Goal: Use online tool/utility: Utilize a website feature to perform a specific function

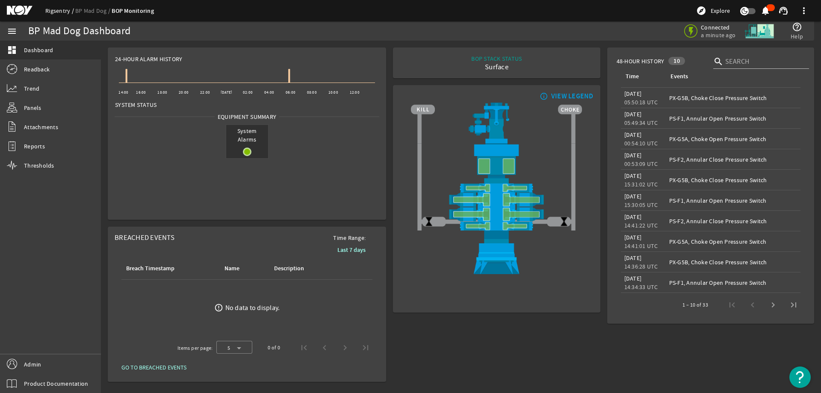
click at [48, 9] on link "Rigsentry" at bounding box center [60, 11] width 30 height 8
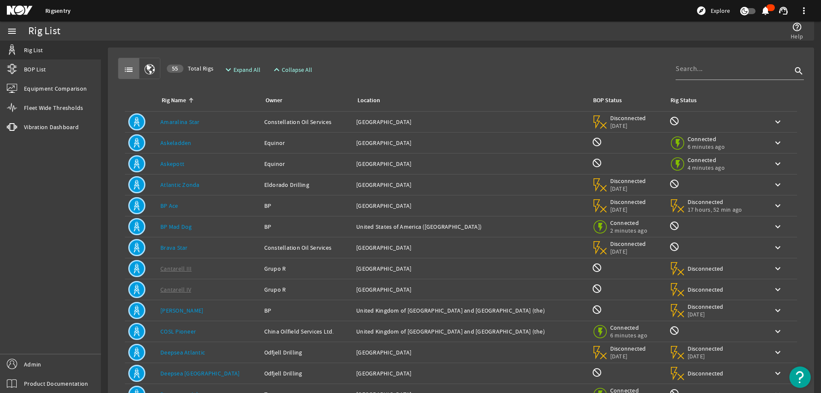
click at [416, 69] on div "list 55 Total Rigs expand_more Expand All expand_less Collapse All search" at bounding box center [461, 68] width 686 height 21
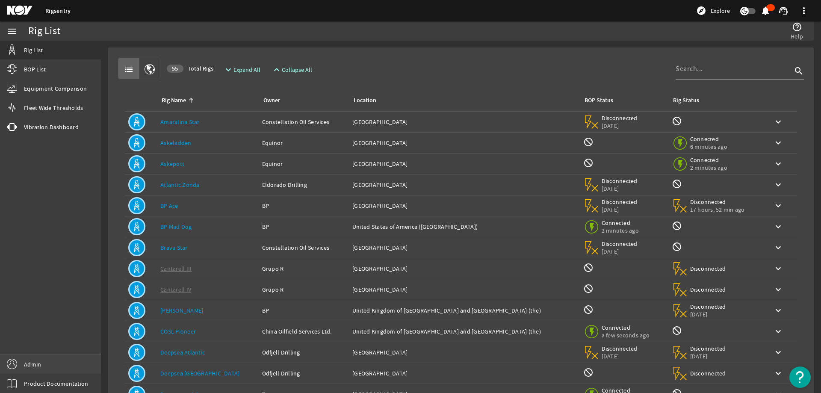
click at [43, 363] on link "Admin" at bounding box center [50, 364] width 101 height 19
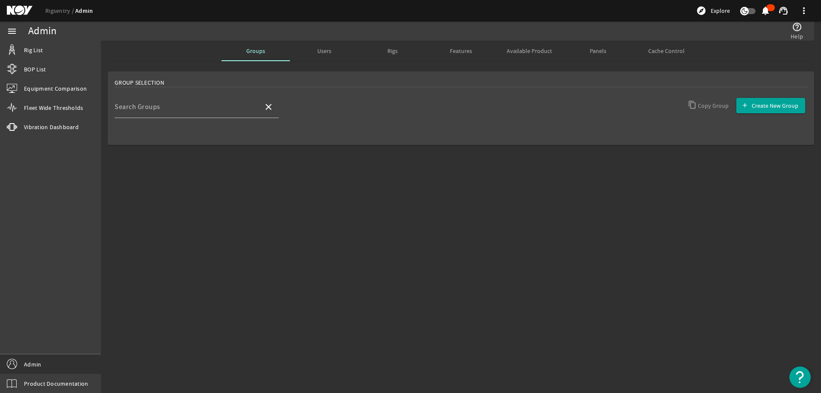
click at [352, 227] on mat-sidenav-content "Admin help_outline Help Groups Users Rigs Features Available Product Panels Cac…" at bounding box center [461, 217] width 720 height 352
click at [506, 220] on mat-sidenav-content "Admin help_outline Help Groups Users Rigs Features Available Product Panels Cac…" at bounding box center [461, 217] width 720 height 352
click at [317, 182] on mat-sidenav-content "Admin help_outline Help Groups Users Rigs Features Available Product Panels Cac…" at bounding box center [461, 217] width 720 height 352
click at [464, 231] on mat-sidenav-content "Admin help_outline Help Groups Users Rigs Features Available Product Panels Cac…" at bounding box center [461, 217] width 720 height 352
click at [39, 366] on span "Admin" at bounding box center [32, 364] width 17 height 9
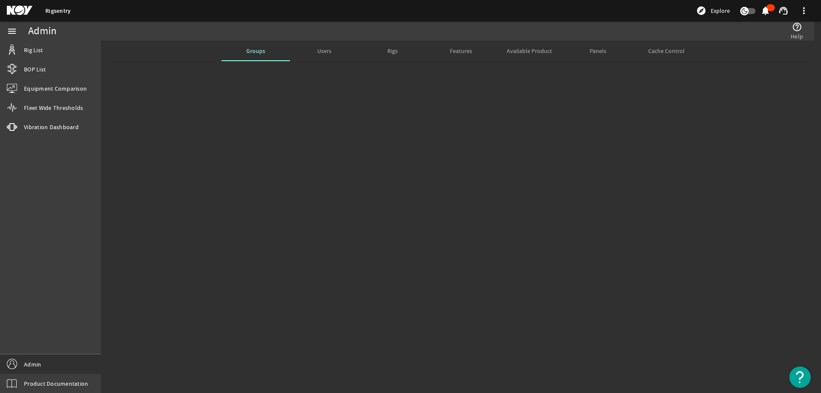
click at [258, 318] on mat-sidenav-content "Admin help_outline Help Groups Users Rigs Features Available Product Panels Cac…" at bounding box center [461, 217] width 720 height 352
click at [262, 53] on span "Groups" at bounding box center [255, 51] width 19 height 6
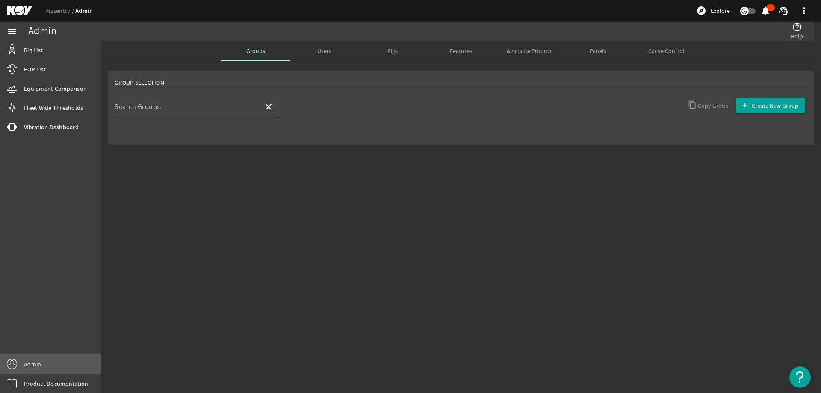
click at [35, 363] on span "Admin" at bounding box center [32, 364] width 17 height 9
click at [325, 197] on mat-sidenav-content "Admin help_outline Help Groups Users Rigs Features Available Product Panels Cac…" at bounding box center [461, 217] width 720 height 352
click at [185, 107] on input "Search Groups" at bounding box center [186, 110] width 142 height 10
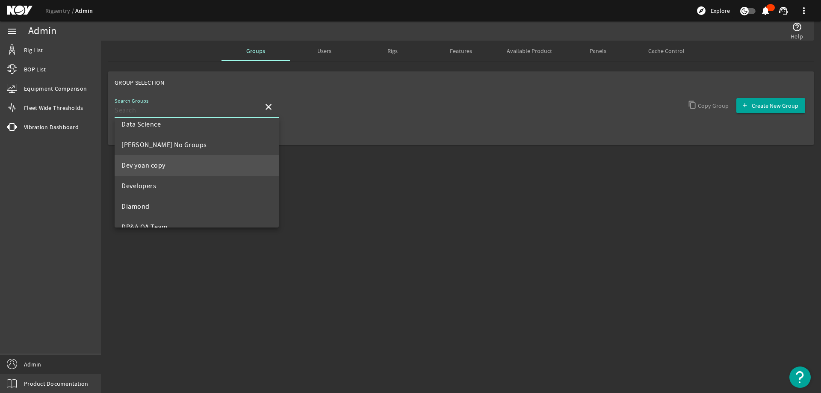
scroll to position [171, 0]
click at [165, 169] on mat-option "Developers" at bounding box center [197, 166] width 164 height 21
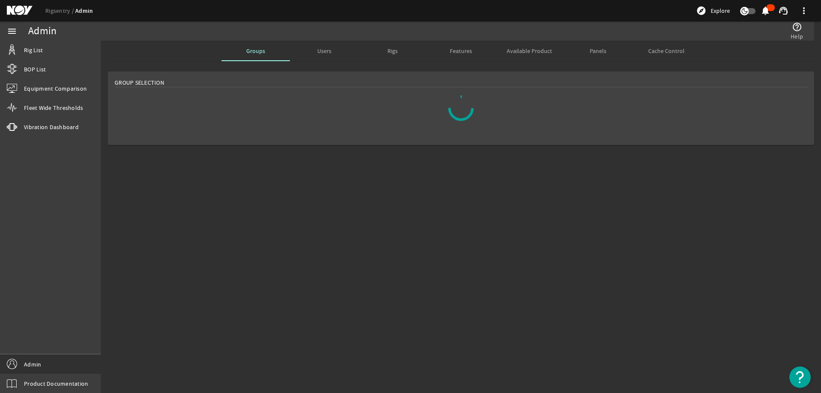
click at [331, 238] on mat-sidenav-content "Admin help_outline Help Groups Users Rigs Features Available Product Panels Cac…" at bounding box center [461, 217] width 720 height 352
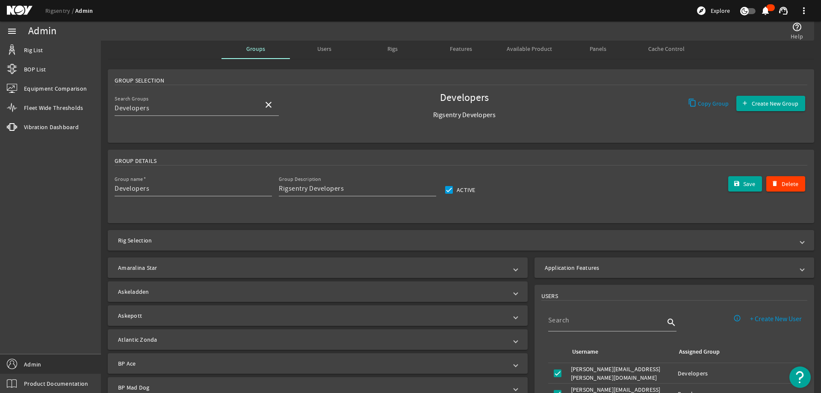
scroll to position [0, 0]
click at [430, 241] on mat-panel-title "Rig Selection" at bounding box center [456, 242] width 676 height 9
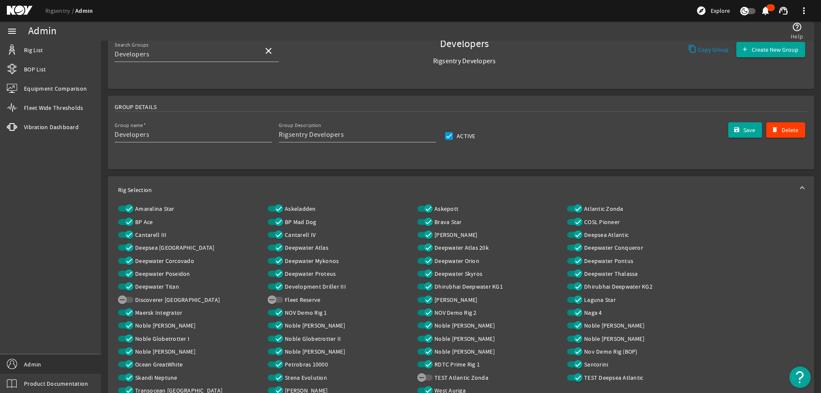
scroll to position [43, 0]
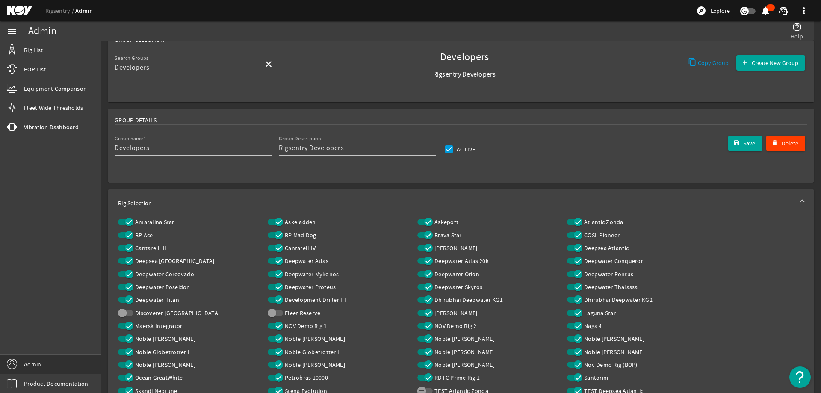
click at [357, 201] on mat-panel-title "Rig Selection" at bounding box center [456, 203] width 676 height 9
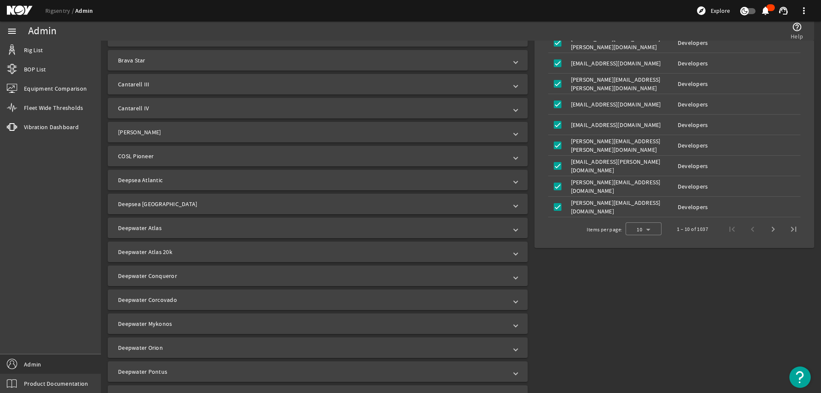
scroll to position [385, 0]
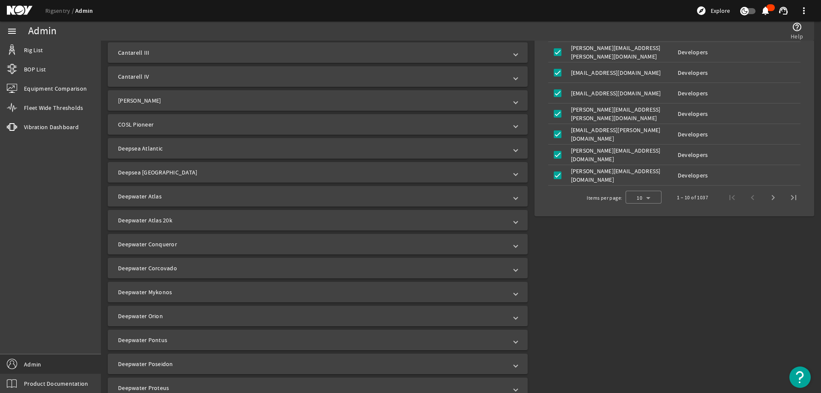
click at [195, 194] on mat-panel-title "Deepwater Atlas" at bounding box center [312, 196] width 389 height 9
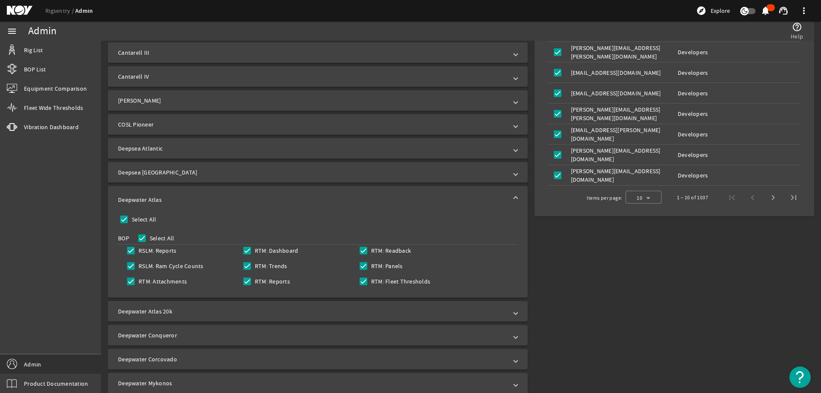
click at [383, 193] on mat-expansion-panel-header "Deepwater Atlas" at bounding box center [318, 199] width 420 height 27
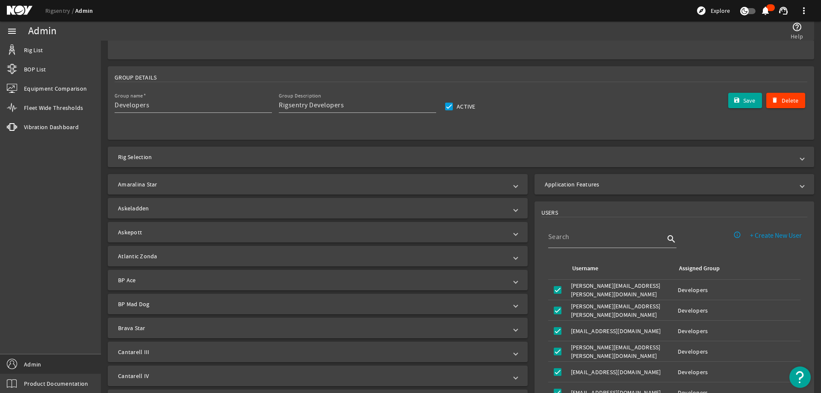
scroll to position [0, 0]
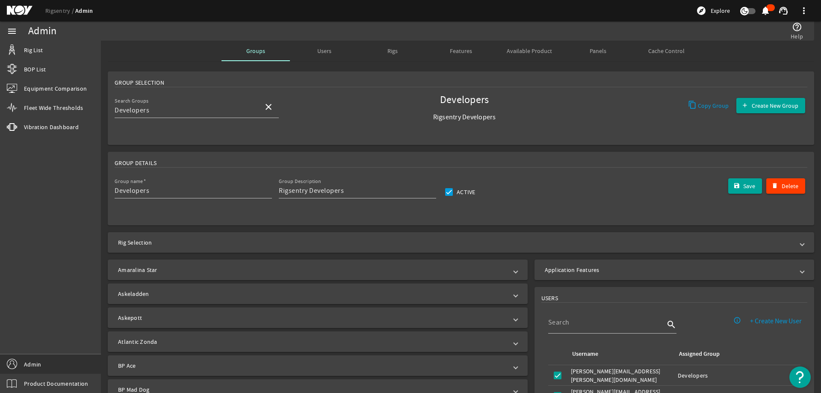
click at [415, 152] on mat-card "Group Details Group name Developers Group Description Rigsentry Developers Acti…" at bounding box center [461, 189] width 707 height 74
click at [269, 107] on mat-icon "close" at bounding box center [269, 107] width 10 height 10
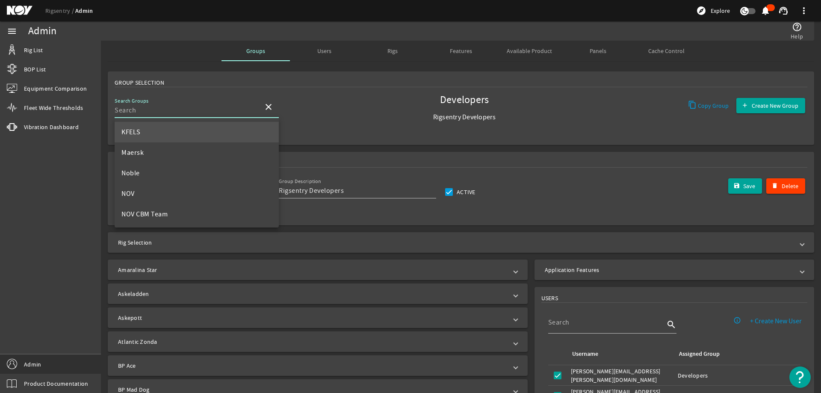
scroll to position [342, 0]
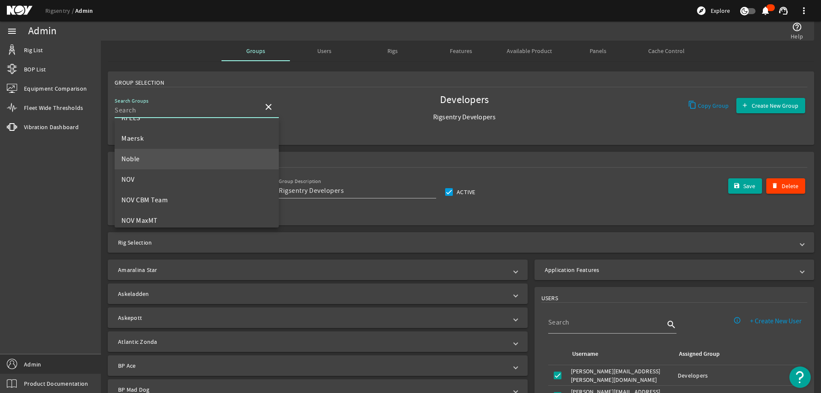
click at [138, 161] on span "Noble" at bounding box center [130, 159] width 18 height 9
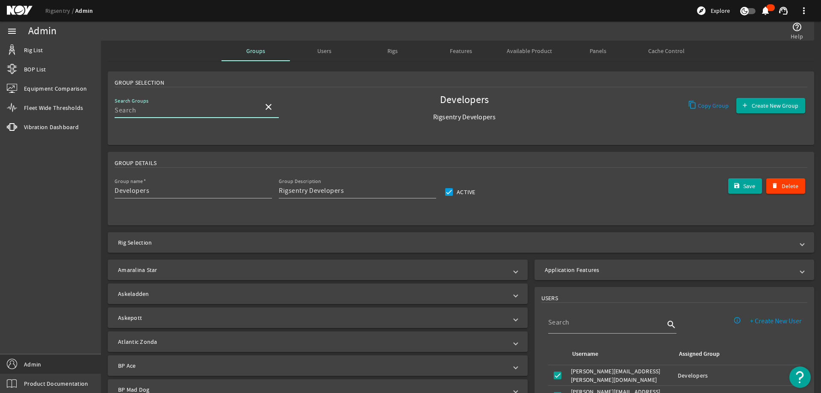
type input "Noble"
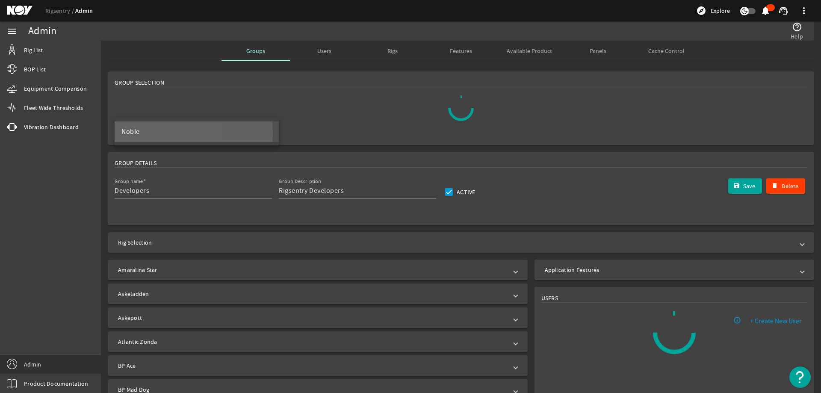
scroll to position [0, 0]
type input "Noble"
type input "Group for Noble members"
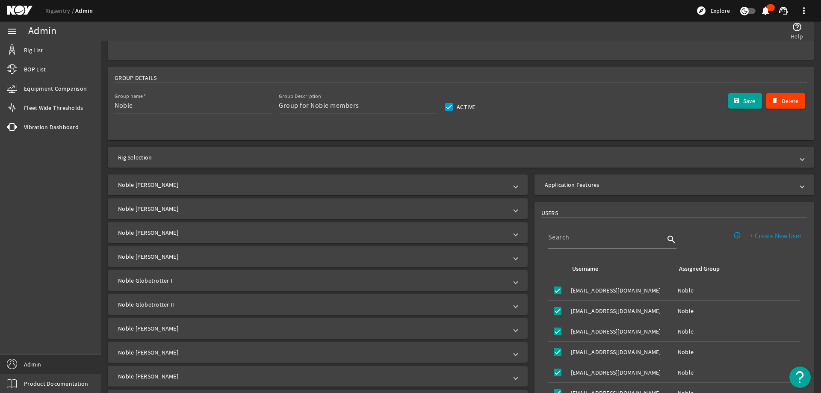
scroll to position [86, 0]
click at [215, 154] on mat-panel-title "Rig Selection" at bounding box center [456, 157] width 676 height 9
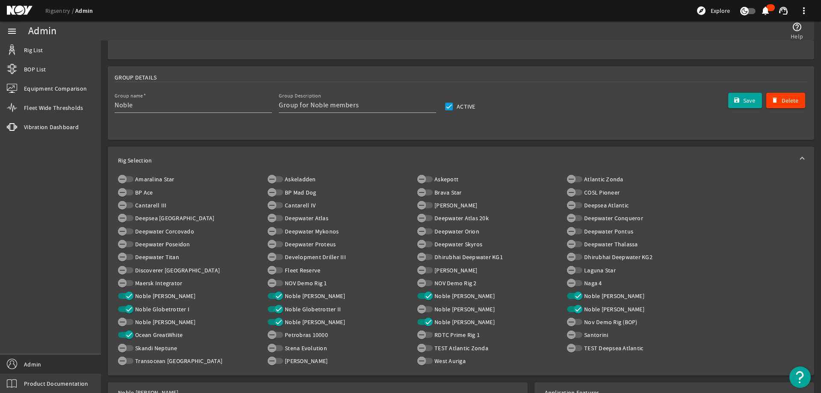
scroll to position [128, 0]
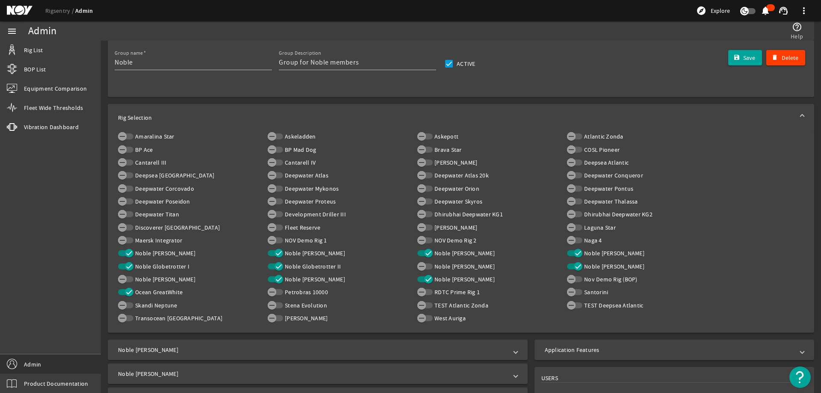
click at [453, 110] on mat-expansion-panel-header "Rig Selection" at bounding box center [461, 117] width 707 height 27
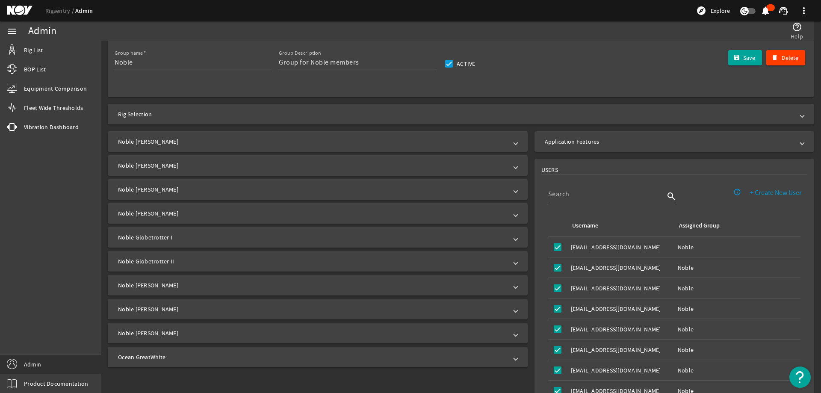
click at [531, 195] on rigsentry-mat-card "USERS info_outline + Create New User search Username Assigned Group Username: A…" at bounding box center [674, 315] width 287 height 321
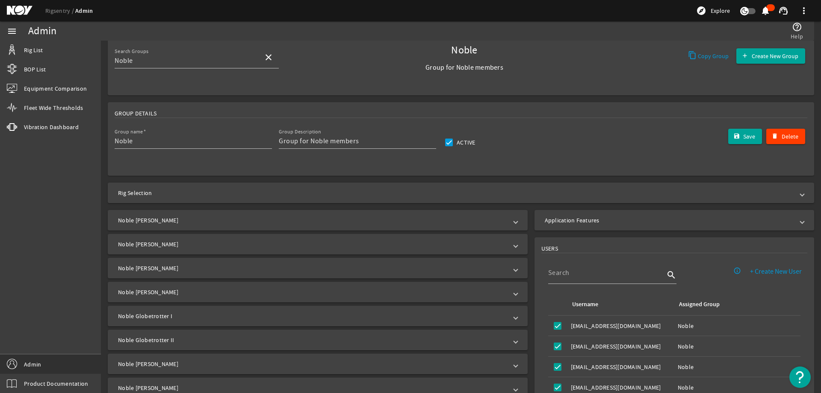
scroll to position [43, 0]
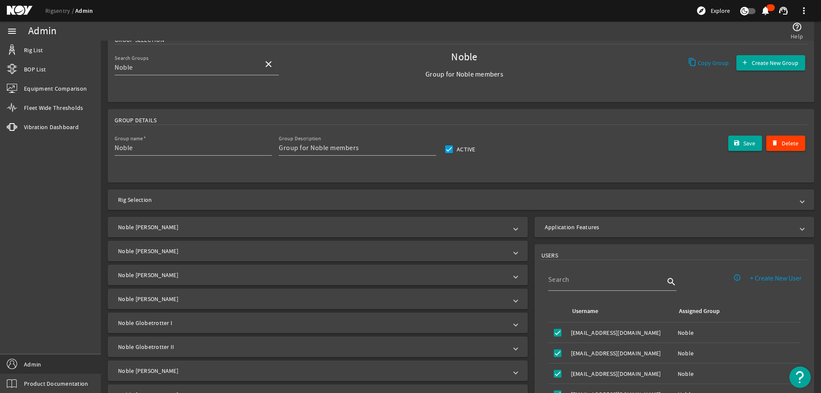
click at [531, 230] on mat-accordion "Application Features" at bounding box center [674, 227] width 287 height 21
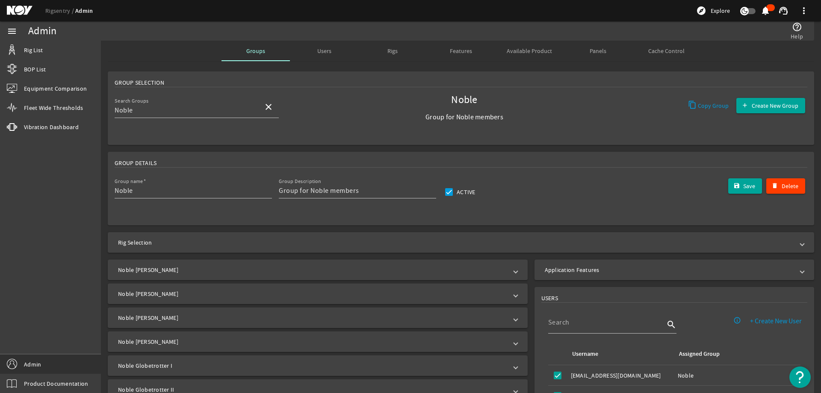
click at [408, 148] on rigsentry-mat-card "Group Selection Search Groups Noble close Noble Group for Noble members Copy Gr…" at bounding box center [461, 108] width 720 height 80
click at [419, 228] on rigsentry-mat-card "Group Details Group name Noble Group Description Group for Noble members Active…" at bounding box center [461, 188] width 720 height 80
click at [101, 235] on div "Rig Selection Amaralina Star Askeladden Askepott Atlantic Zonda BP Ace BP Mad D…" at bounding box center [461, 242] width 720 height 21
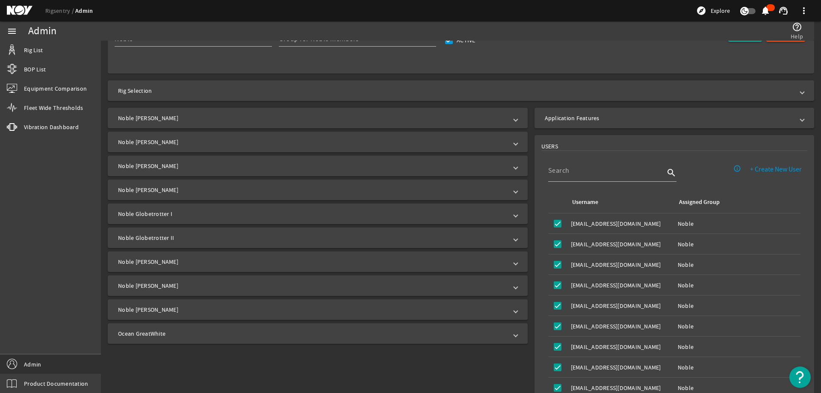
scroll to position [171, 0]
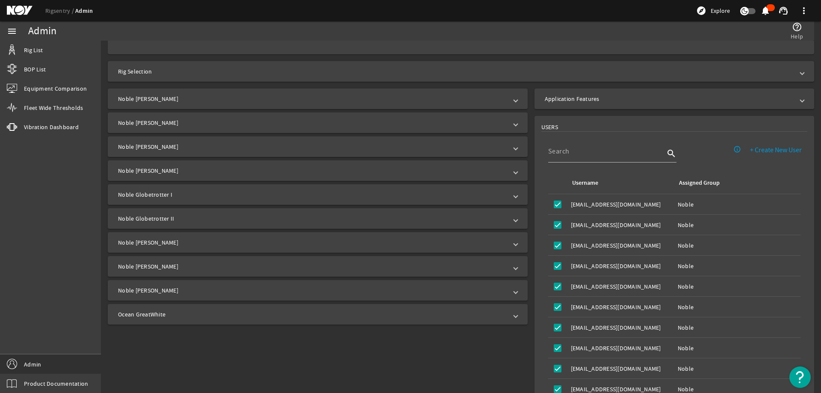
click at [105, 231] on div "Noble Bob Douglas Noble Don Taylor Noble Faye Kozack Noble Gerry De Souza Noble…" at bounding box center [316, 207] width 424 height 236
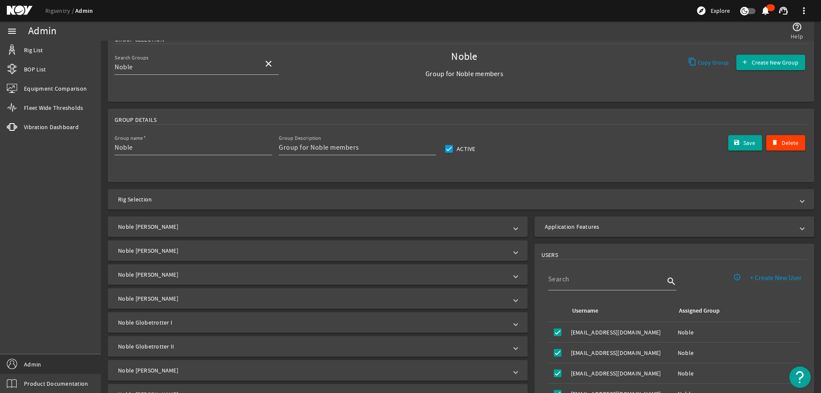
scroll to position [0, 0]
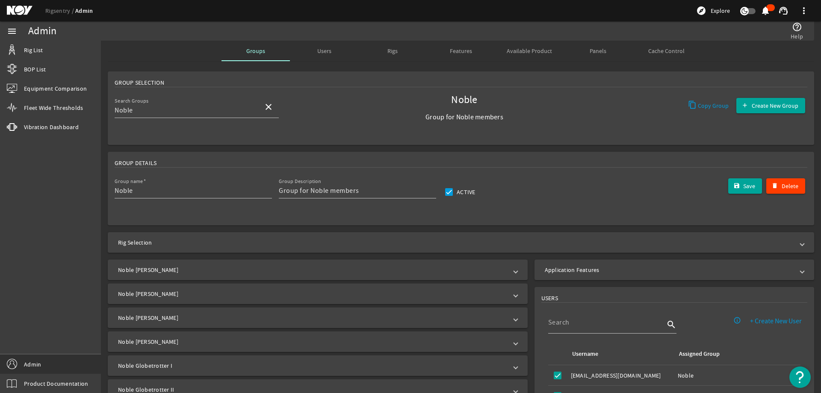
click at [106, 154] on rigsentry-mat-card "Group Details Group name Noble Group Description Group for Noble members Active…" at bounding box center [461, 188] width 720 height 80
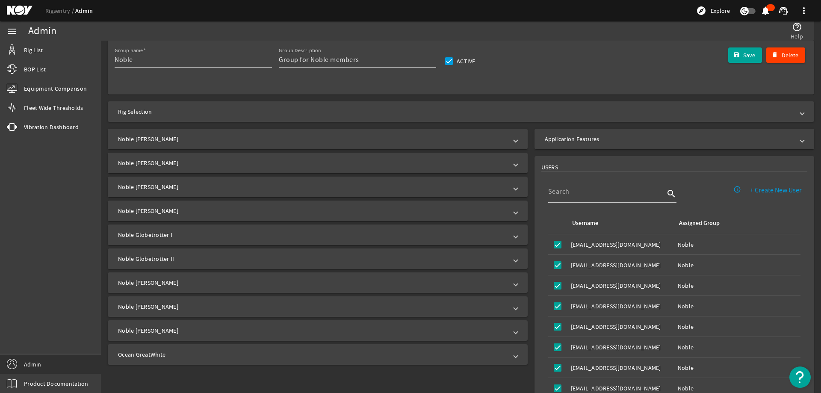
scroll to position [171, 0]
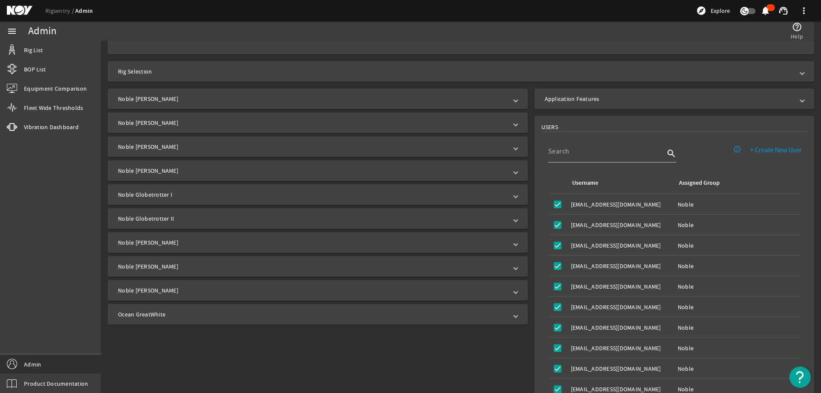
click at [103, 154] on div "Noble Bob Douglas Noble Don Taylor Noble Faye Kozack Noble Gerry De Souza Noble…" at bounding box center [316, 207] width 430 height 236
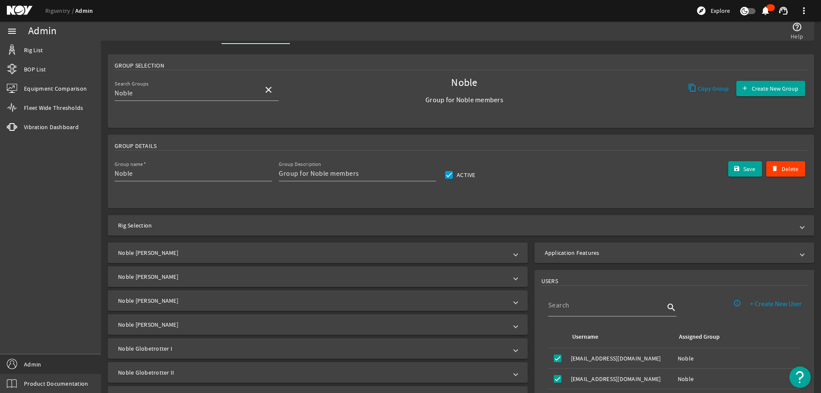
scroll to position [0, 0]
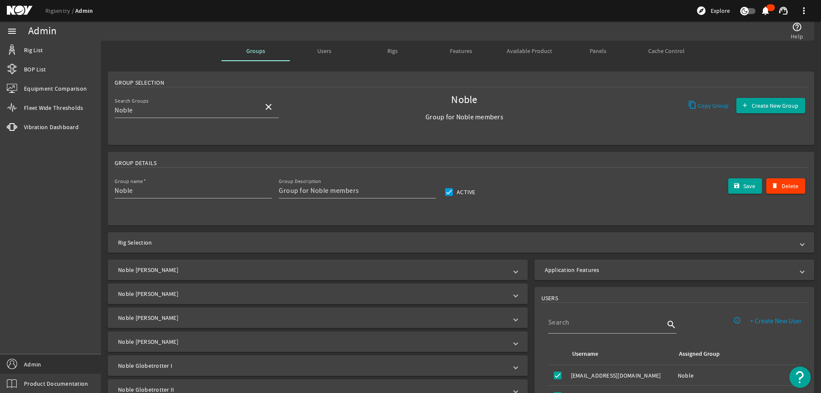
click at [389, 77] on mat-card "Group Selection Search Groups Noble close Noble Group for Noble members Copy Gr…" at bounding box center [461, 108] width 707 height 74
click at [105, 133] on rigsentry-mat-card "Group Selection Search Groups Noble close Noble Group for Noble members Copy Gr…" at bounding box center [461, 108] width 720 height 80
click at [394, 78] on mat-card "Group Selection Search Groups Noble close Noble Group for Noble members Copy Gr…" at bounding box center [461, 108] width 707 height 74
click at [562, 26] on div "help_outline Help" at bounding box center [612, 30] width 389 height 19
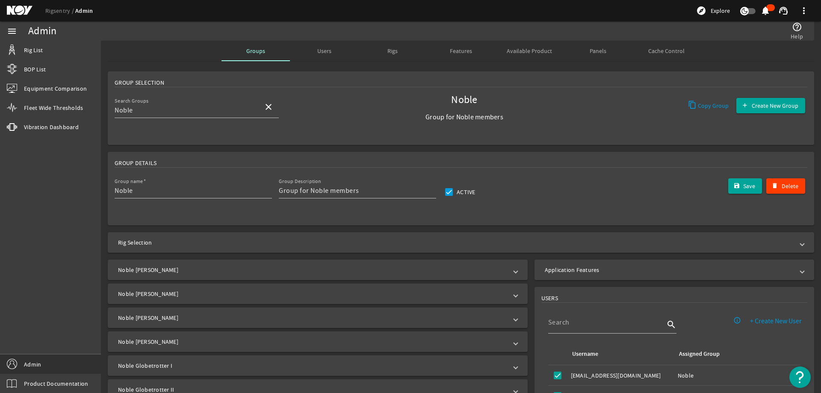
drag, startPoint x: 404, startPoint y: 98, endPoint x: 399, endPoint y: 99, distance: 4.7
click at [403, 99] on span "Noble" at bounding box center [464, 100] width 164 height 9
click at [450, 81] on div "Group Selection" at bounding box center [461, 82] width 693 height 9
click at [506, 91] on mat-card "Group Selection Search Groups Noble close Noble Group for Noble members Copy Gr…" at bounding box center [461, 108] width 707 height 74
click at [461, 77] on mat-card "Group Selection Search Groups Noble close Noble Group for Noble members Copy Gr…" at bounding box center [461, 108] width 707 height 74
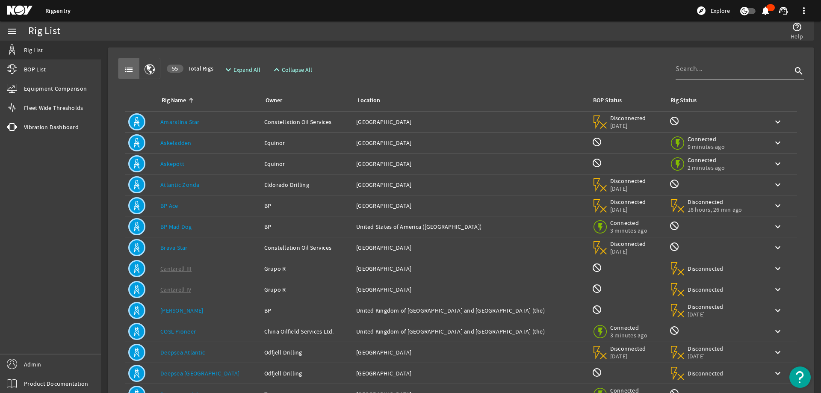
click at [701, 63] on div at bounding box center [734, 69] width 116 height 22
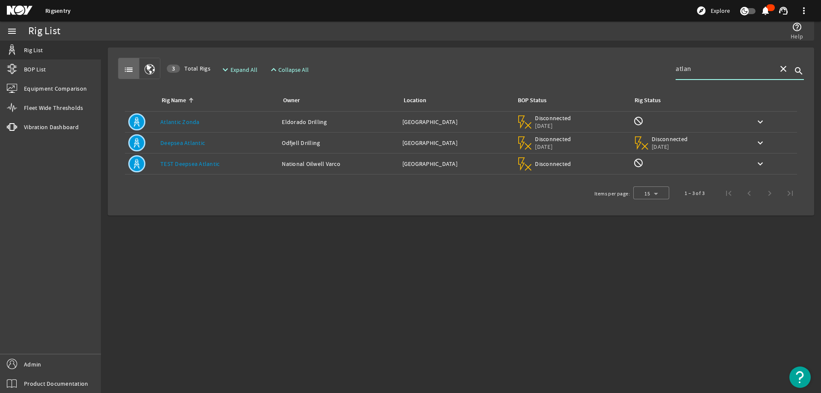
type input "atlan"
click at [209, 142] on div "Rig Name: Deepsea Atlantic" at bounding box center [217, 143] width 115 height 9
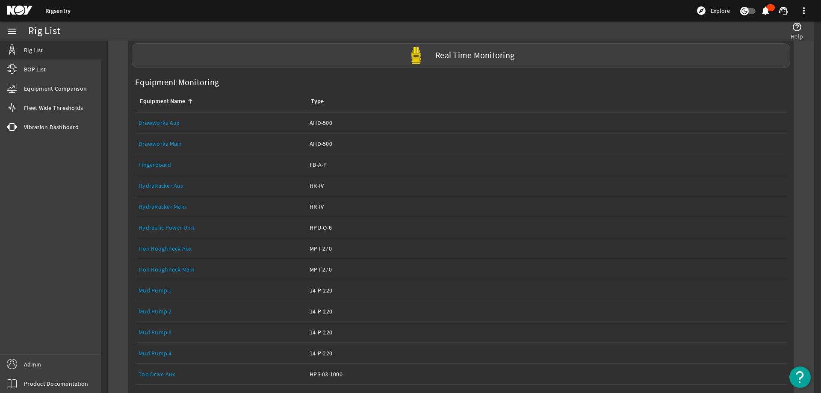
scroll to position [210, 0]
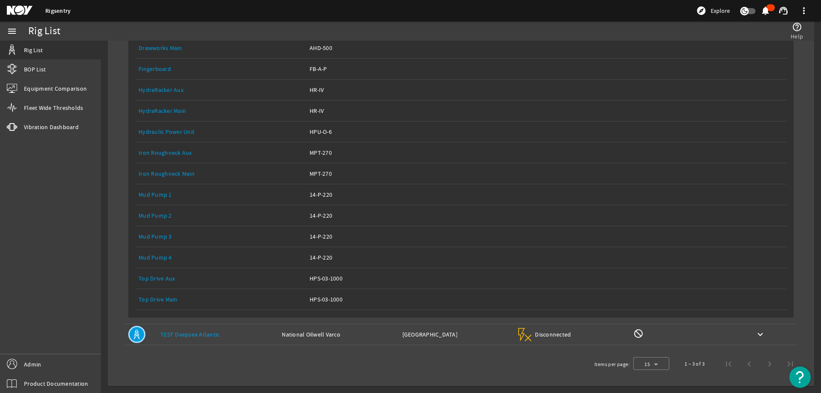
click at [167, 302] on link "Top Drive Main" at bounding box center [158, 300] width 39 height 8
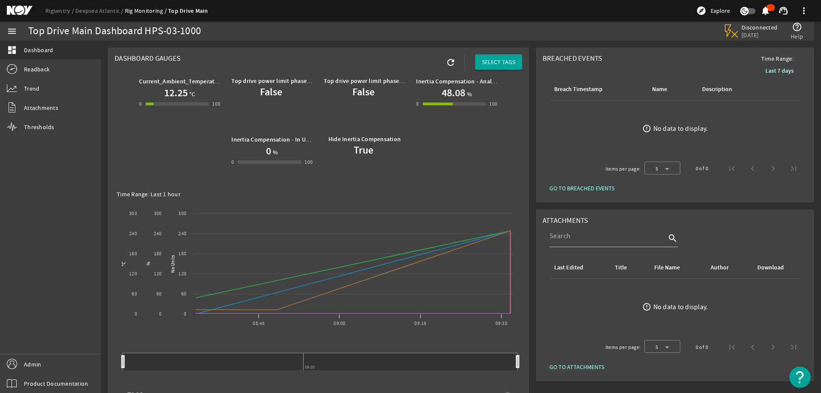
click at [525, 146] on mat-card "Dashboard Gauges refresh SELECT TAGS Current_Ambient_Temperature 12.25 °C 0 -1 …" at bounding box center [318, 313] width 421 height 533
click at [311, 36] on div "Top Drive Main Dashboard HPS-03-1000" at bounding box center [243, 30] width 430 height 19
click at [323, 47] on mat-card "Dashboard Gauges refresh SELECT TAGS Current_Ambient_Temperature 12.25 °C 0 -1 …" at bounding box center [318, 313] width 421 height 533
click at [339, 59] on mat-card "Dashboard Gauges refresh SELECT TAGS Current_Ambient_Temperature 12.25 °C 0 -1 …" at bounding box center [318, 313] width 421 height 533
click at [58, 68] on link "Readback" at bounding box center [50, 69] width 101 height 19
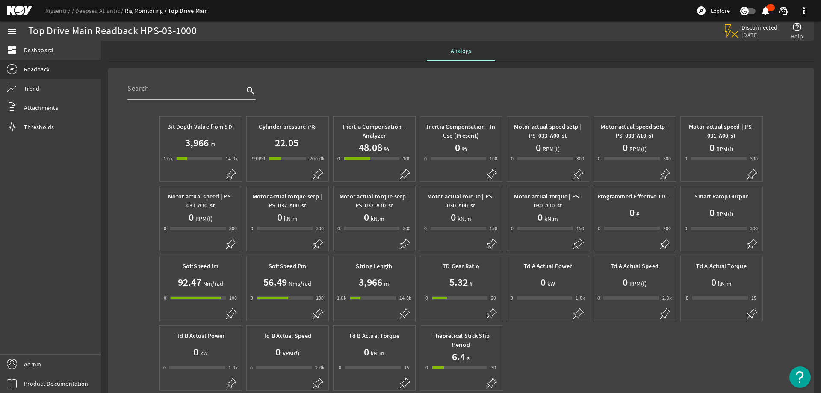
drag, startPoint x: 497, startPoint y: 76, endPoint x: 198, endPoint y: 111, distance: 301.0
click at [482, 80] on mat-card "search Bit Depth Value from SDI 3,966 m 1.0k 999 14000 14.0k Cylinder pressure …" at bounding box center [461, 248] width 707 height 361
click at [56, 82] on link "Trend" at bounding box center [50, 88] width 101 height 19
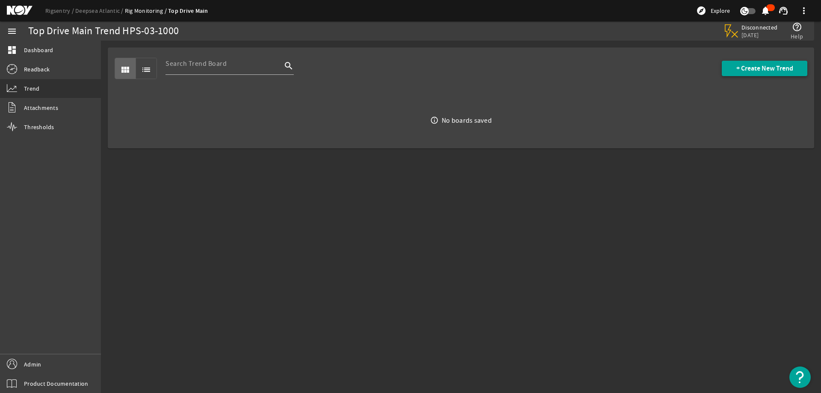
click at [741, 69] on span "+ Create New Trend" at bounding box center [765, 68] width 57 height 9
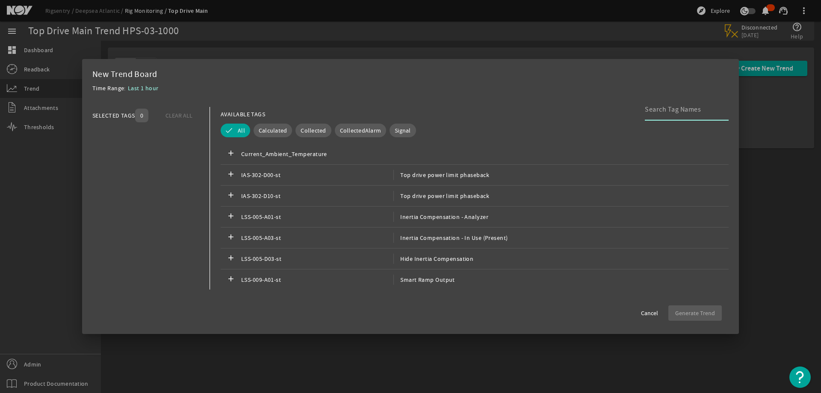
click at [669, 109] on input at bounding box center [683, 109] width 77 height 10
type input "sdi"
click at [400, 130] on span "Signal" at bounding box center [403, 130] width 16 height 9
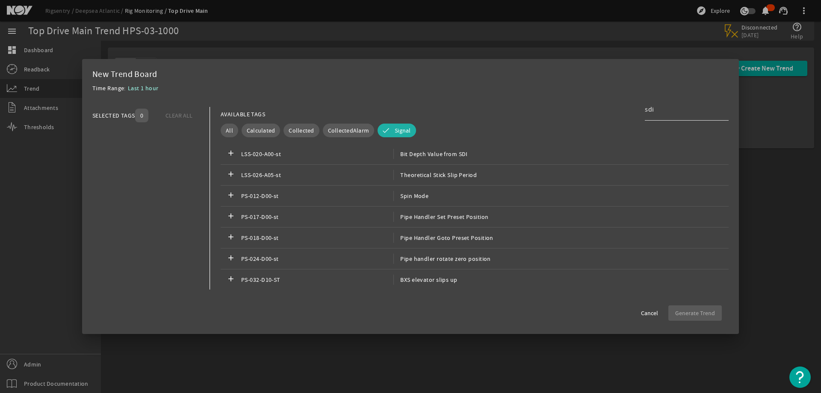
click at [665, 110] on input "sdi" at bounding box center [683, 109] width 77 height 10
drag, startPoint x: 667, startPoint y: 112, endPoint x: 604, endPoint y: 111, distance: 62.9
click at [604, 111] on div "AVAILABLE TAGS sdi" at bounding box center [475, 114] width 508 height 15
click at [386, 128] on button "Signal" at bounding box center [397, 131] width 39 height 14
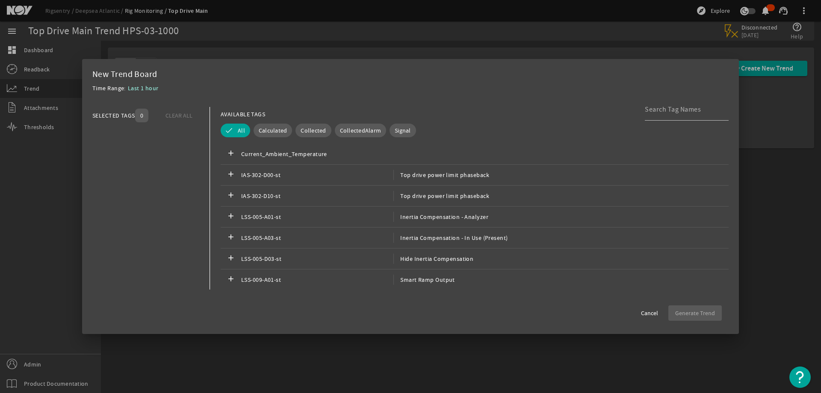
click at [444, 84] on div "Time Range: Last 1 hour" at bounding box center [410, 90] width 637 height 15
click at [444, 83] on div "Time Range: Last 1 hour" at bounding box center [410, 90] width 637 height 15
drag, startPoint x: 645, startPoint y: 311, endPoint x: 604, endPoint y: 296, distance: 43.6
click at [645, 311] on span "Cancel" at bounding box center [649, 313] width 17 height 9
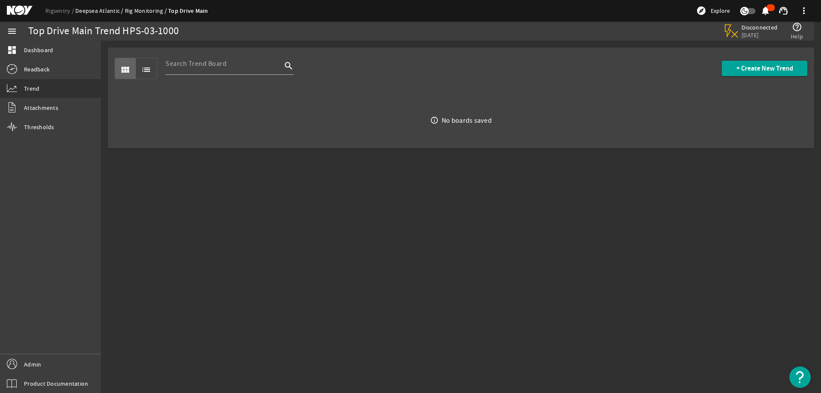
click at [81, 12] on link "Deepsea Atlantic" at bounding box center [100, 11] width 50 height 8
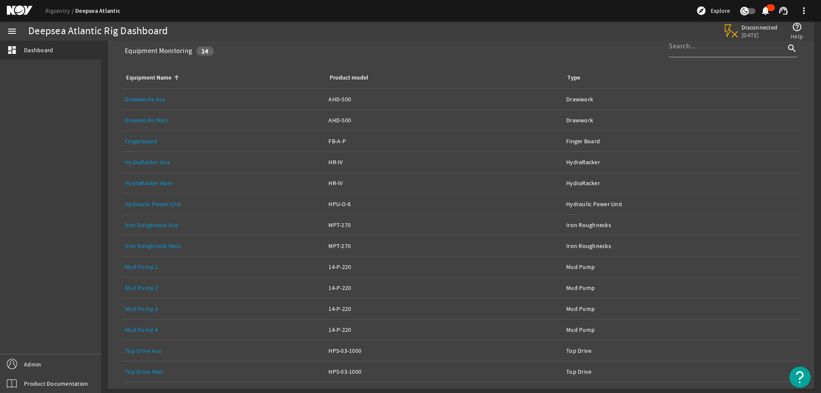
scroll to position [143, 0]
click at [142, 117] on link "Drawworks Main" at bounding box center [147, 117] width 44 height 8
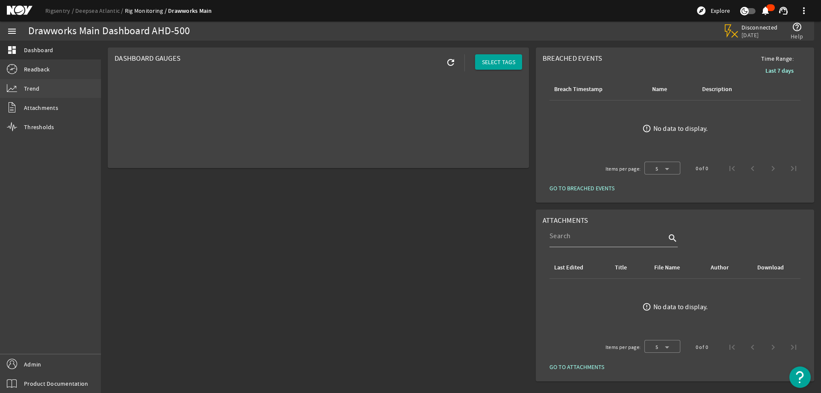
click at [34, 90] on span "Trend" at bounding box center [31, 88] width 15 height 9
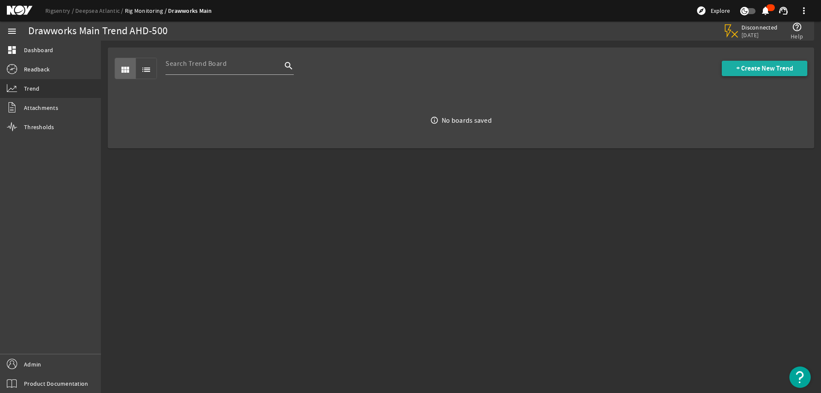
click at [737, 72] on span "+ Create New Trend" at bounding box center [765, 68] width 57 height 9
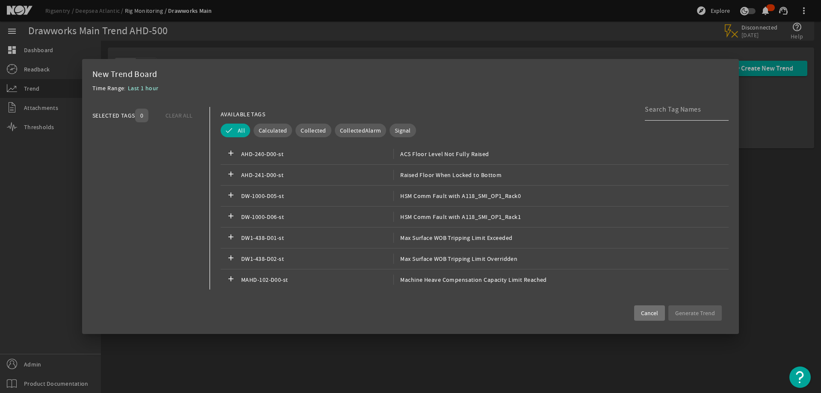
click at [659, 115] on div at bounding box center [683, 109] width 77 height 22
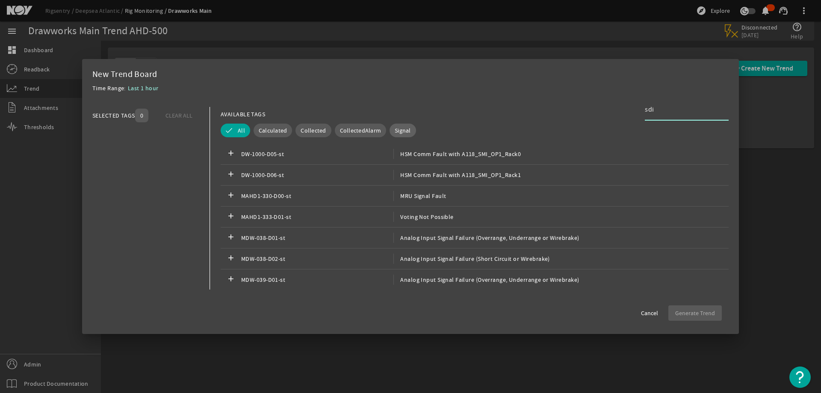
type input "sdi"
click at [406, 129] on span "Signal" at bounding box center [403, 130] width 16 height 9
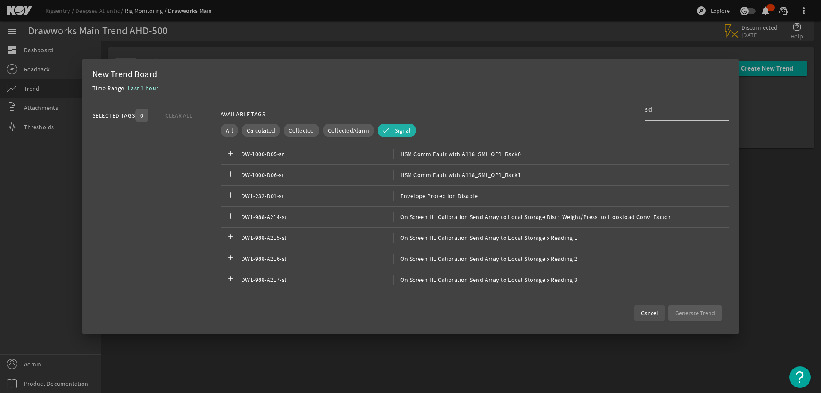
click at [646, 310] on span "Cancel" at bounding box center [649, 313] width 17 height 9
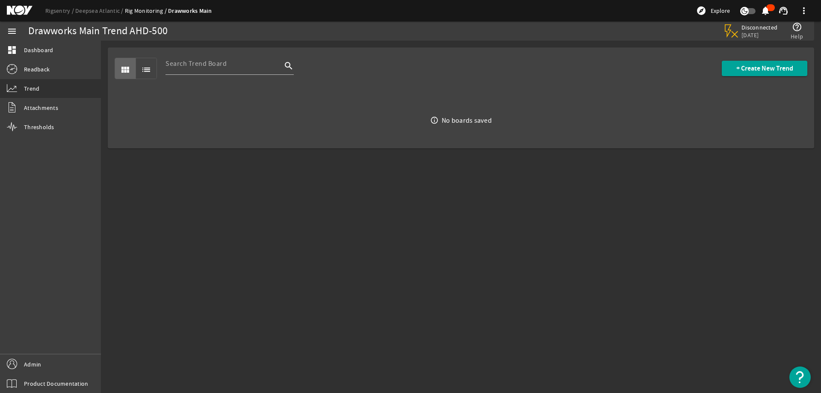
click at [533, 266] on mat-sidenav-content "Drawworks Main Trend AHD-500 Disconnected [DATE] help_outline Help view_module …" at bounding box center [461, 217] width 720 height 352
